Goal: Information Seeking & Learning: Learn about a topic

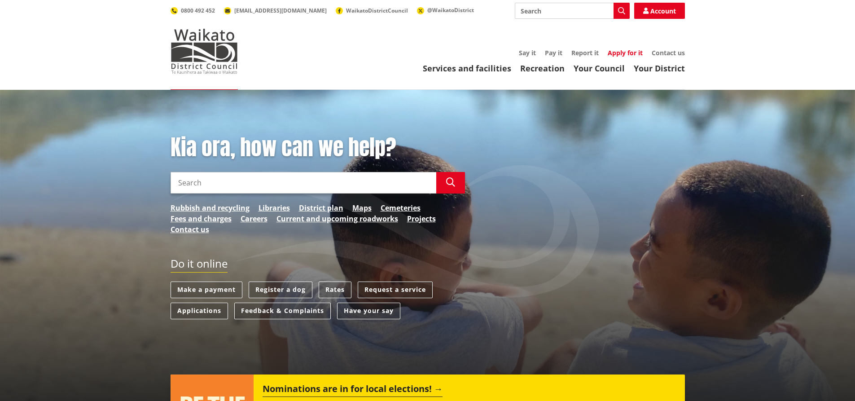
click at [622, 55] on link "Apply for it" at bounding box center [625, 52] width 35 height 9
click at [251, 216] on link "Careers" at bounding box center [254, 218] width 27 height 11
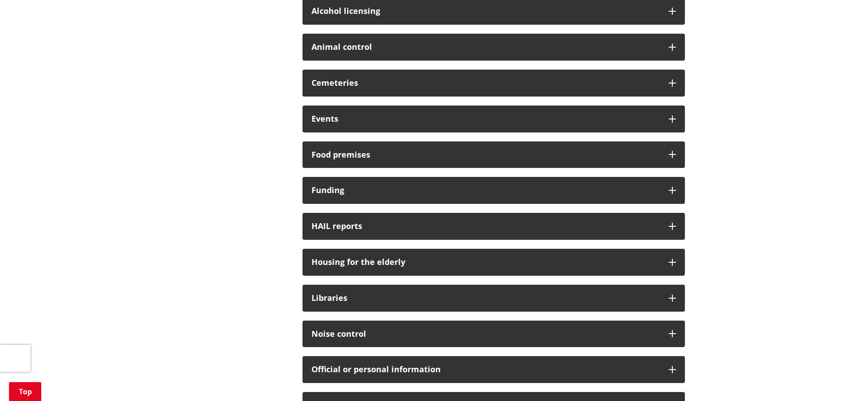
scroll to position [269, 0]
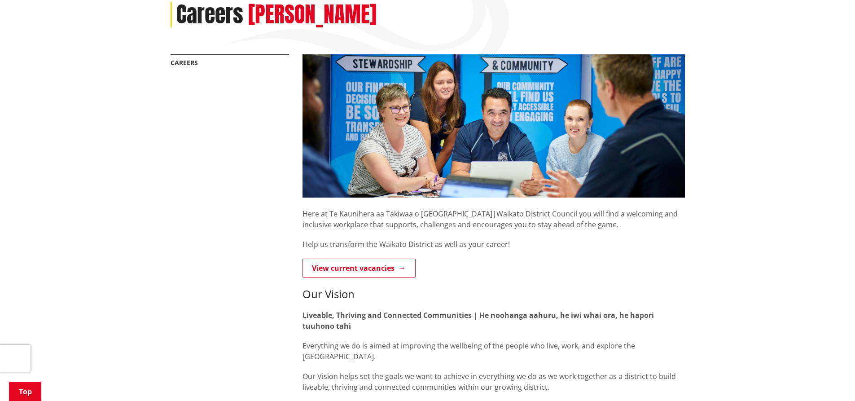
scroll to position [135, 0]
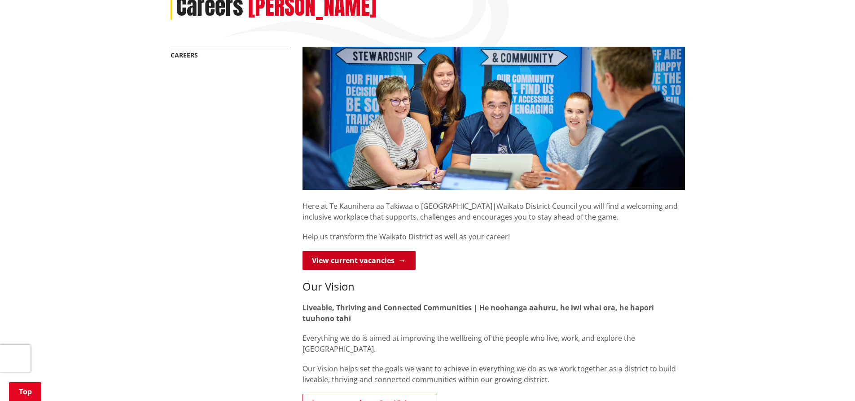
click at [360, 261] on link "View current vacancies" at bounding box center [358, 260] width 113 height 19
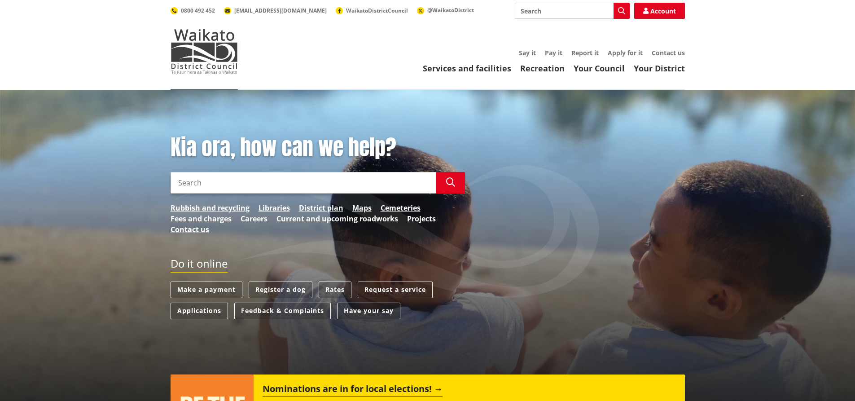
click at [251, 216] on link "Careers" at bounding box center [254, 218] width 27 height 11
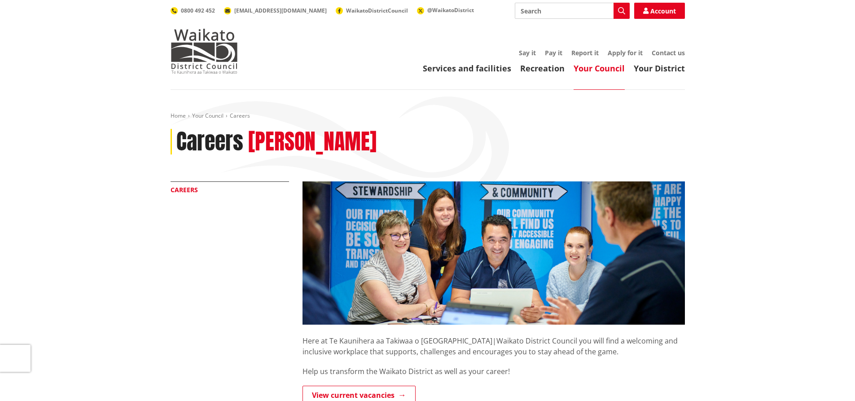
click at [185, 189] on link "Careers" at bounding box center [184, 189] width 27 height 9
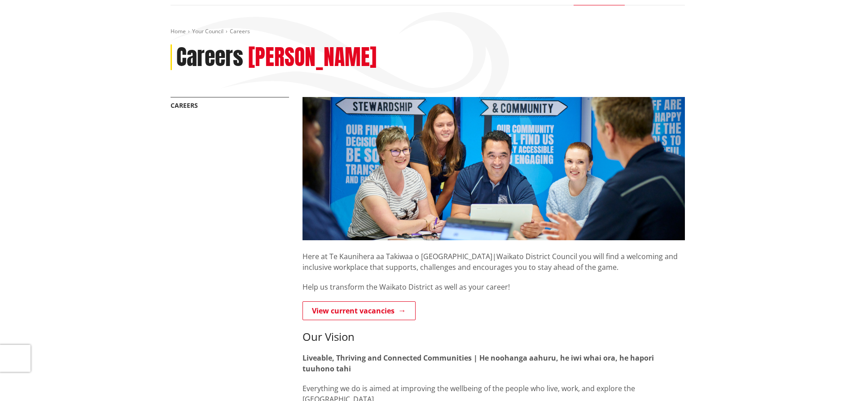
scroll to position [90, 0]
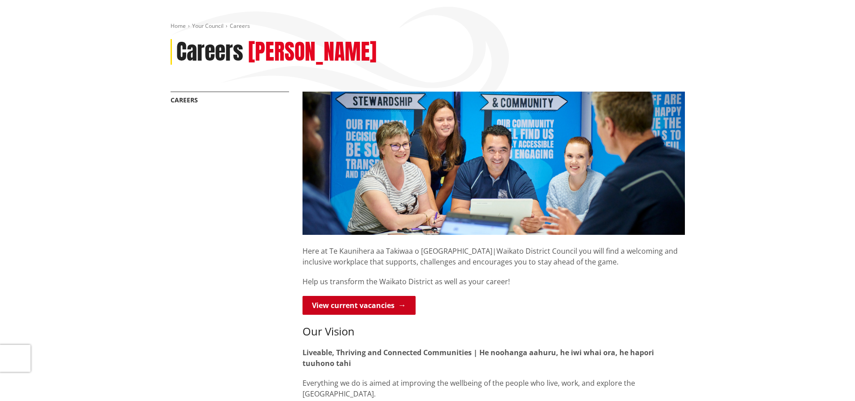
click at [366, 307] on link "View current vacancies" at bounding box center [358, 305] width 113 height 19
